Goal: Find specific page/section

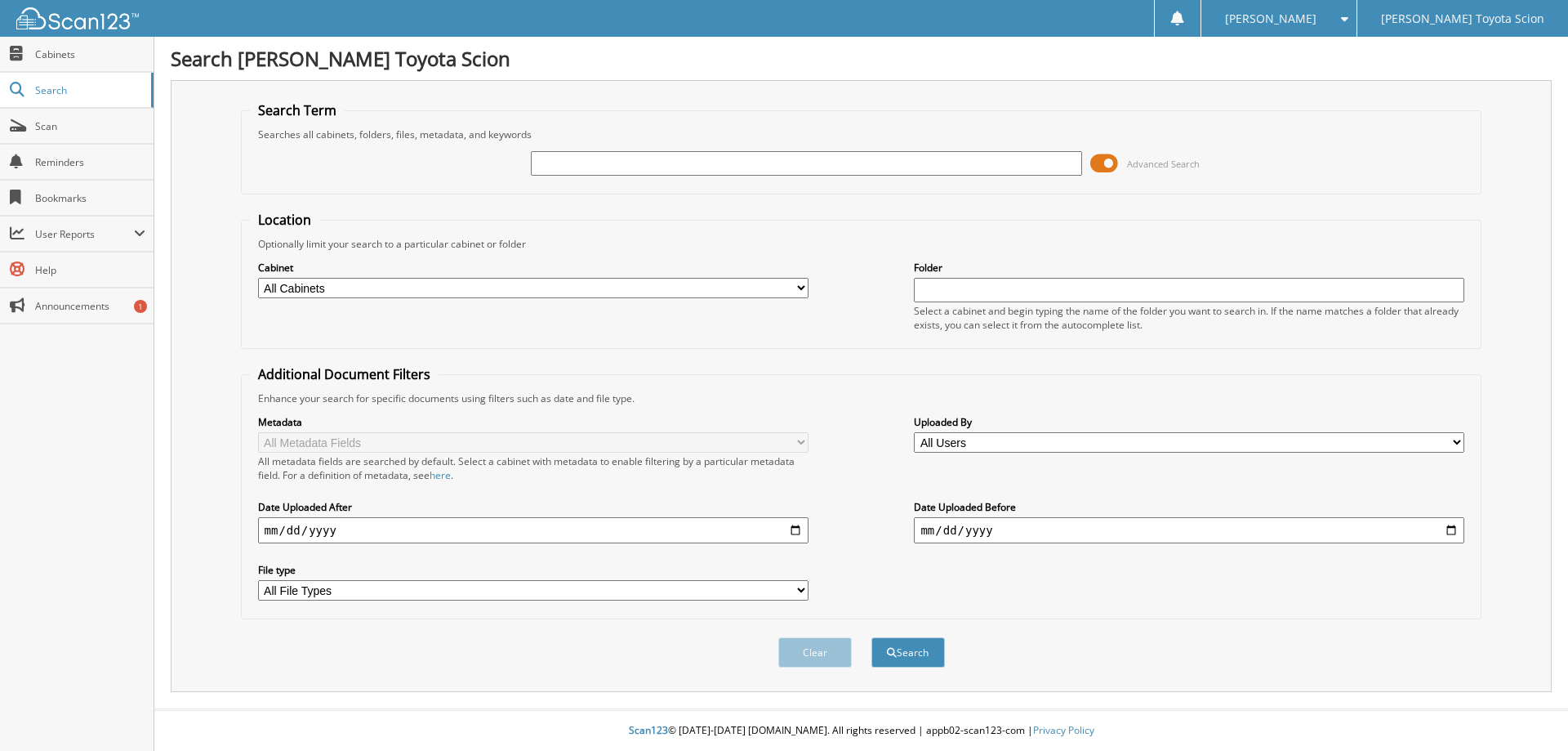
click at [597, 174] on input "text" at bounding box center [806, 163] width 551 height 25
type input "sv143260"
click at [1108, 160] on span at bounding box center [1104, 163] width 27 height 25
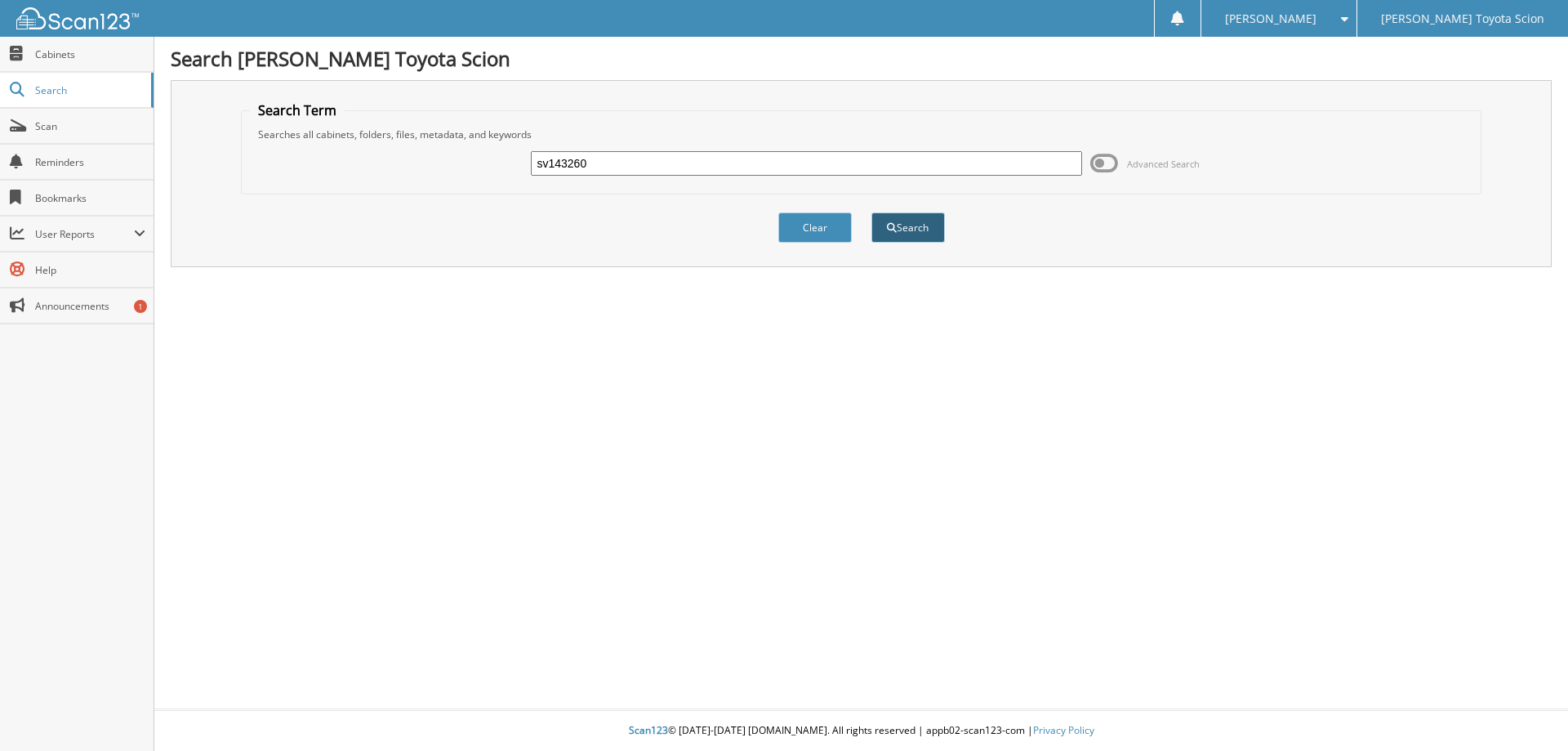
click at [894, 226] on span "submit" at bounding box center [892, 227] width 10 height 10
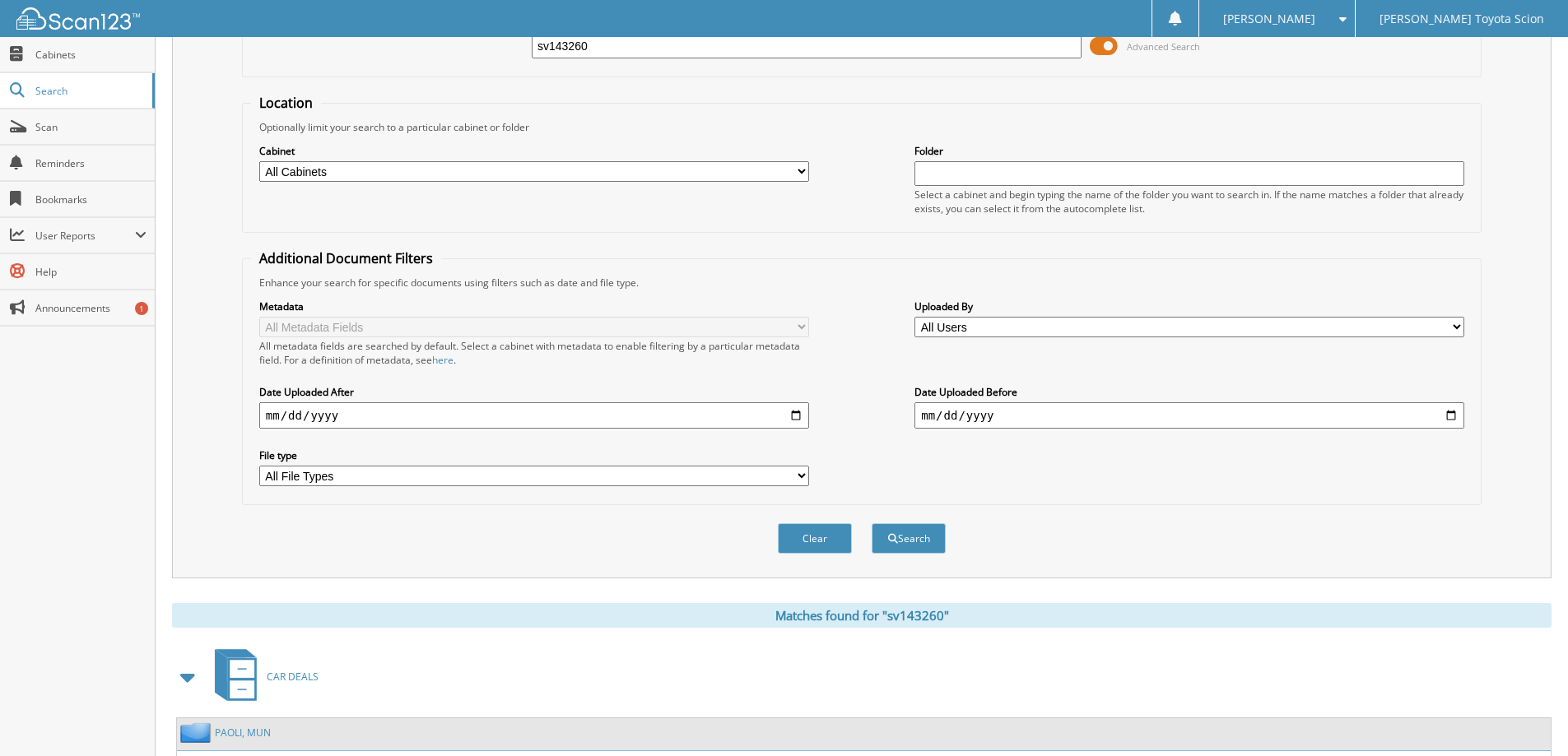
scroll to position [255, 0]
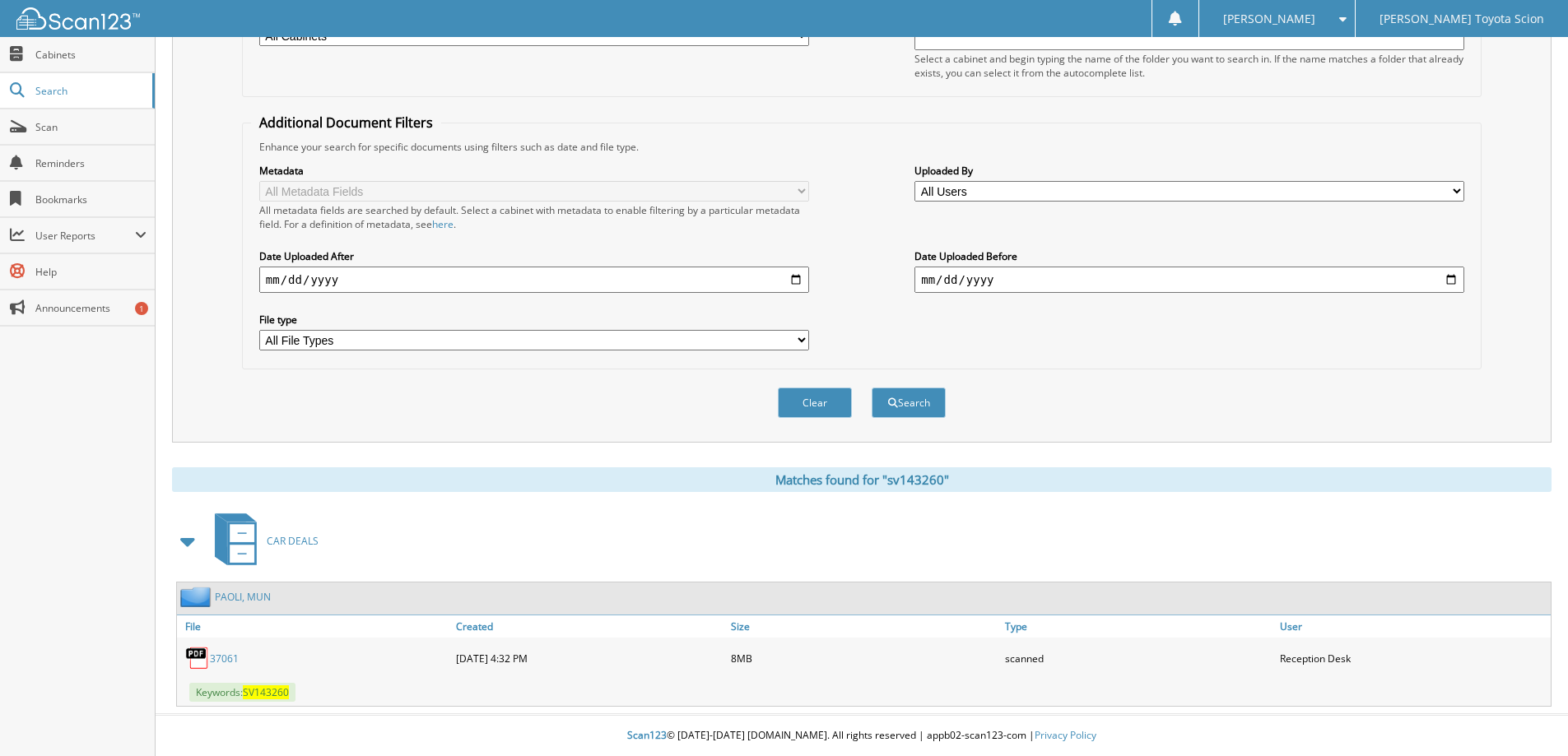
click at [246, 594] on link "PAOLI, MUN" at bounding box center [243, 596] width 56 height 14
